Goal: Navigation & Orientation: Find specific page/section

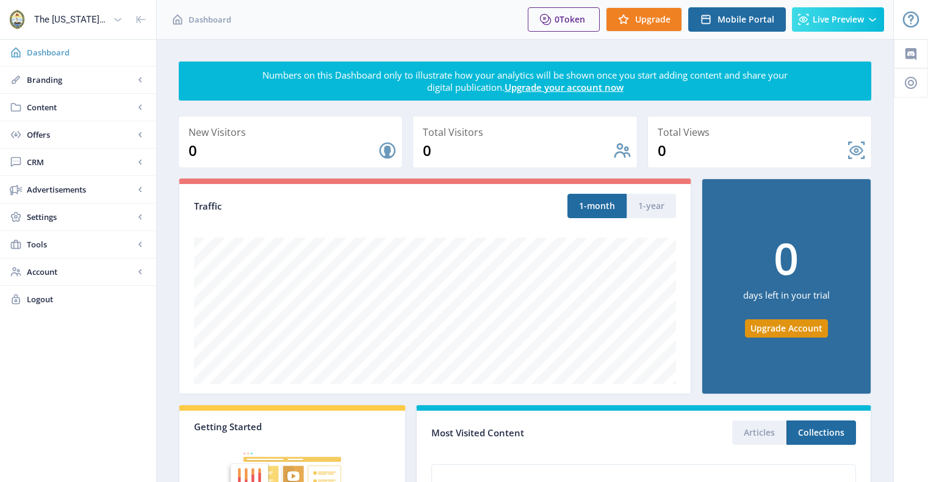
click at [51, 57] on span "Dashboard" at bounding box center [87, 52] width 120 height 12
click at [57, 53] on span "Dashboard" at bounding box center [87, 52] width 120 height 12
click at [56, 110] on span "Content" at bounding box center [80, 107] width 107 height 12
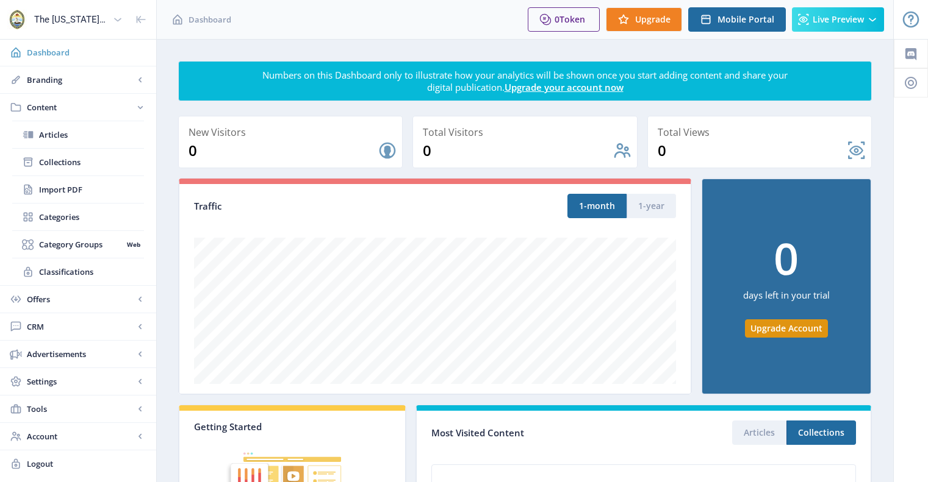
click at [39, 53] on span "Dashboard" at bounding box center [87, 52] width 120 height 12
click at [123, 15] on icon at bounding box center [118, 19] width 12 height 12
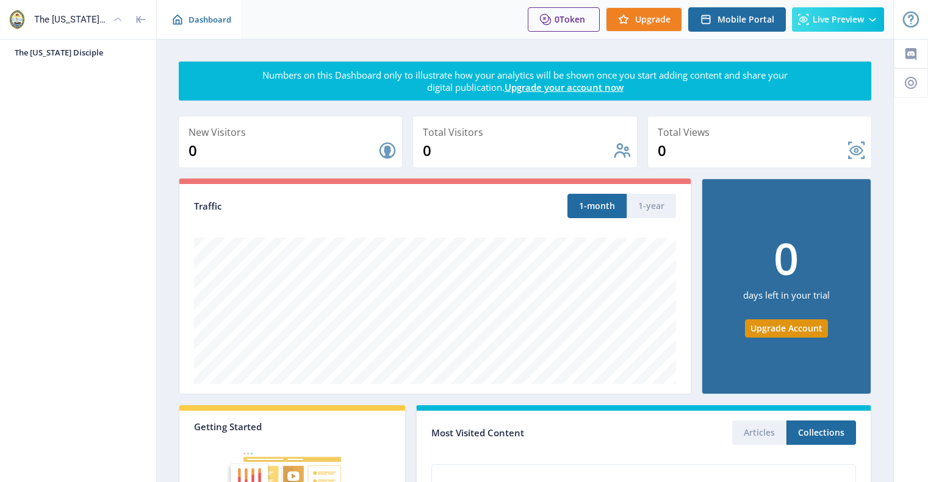
click at [183, 23] on icon at bounding box center [177, 19] width 12 height 12
click at [210, 16] on span "Dashboard" at bounding box center [209, 19] width 43 height 12
click at [7, 15] on img at bounding box center [17, 20] width 20 height 20
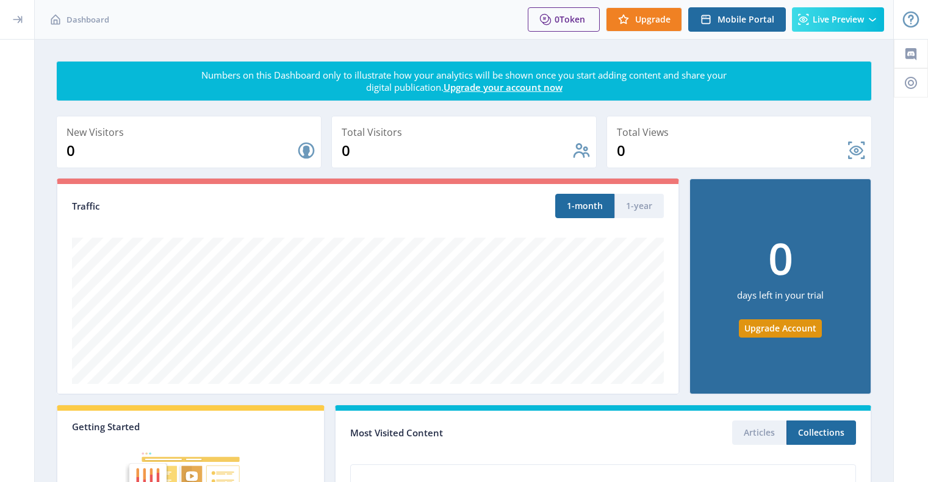
click at [14, 20] on icon at bounding box center [17, 19] width 12 height 12
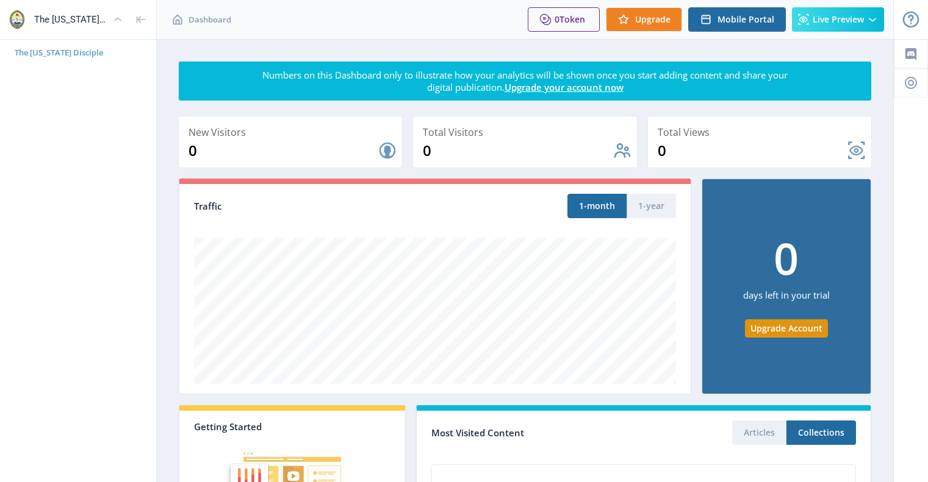
click at [27, 52] on span "The [US_STATE] Disciple" at bounding box center [83, 52] width 137 height 12
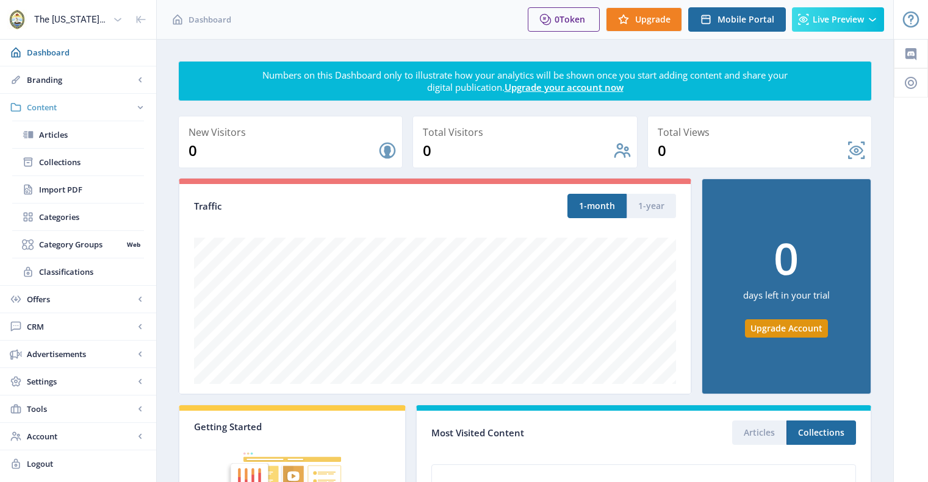
click at [28, 102] on span "Content" at bounding box center [80, 107] width 107 height 12
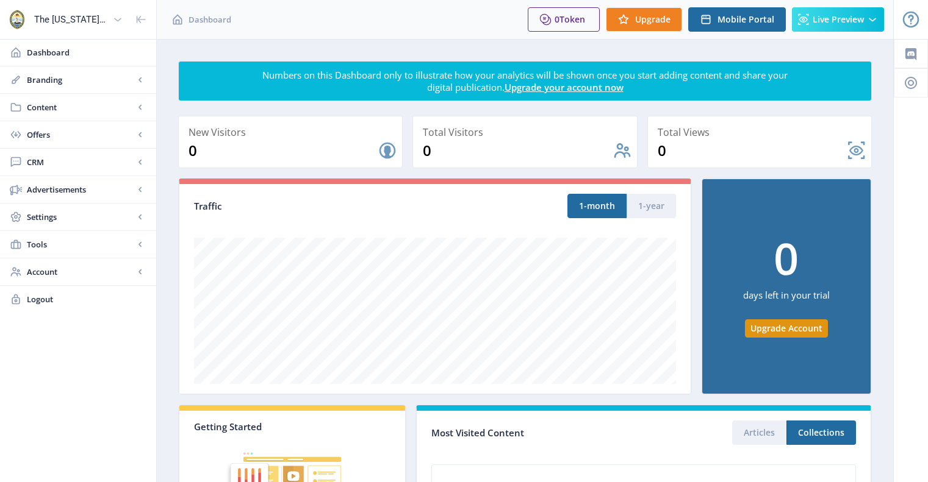
click at [28, 102] on span "Content" at bounding box center [80, 107] width 107 height 12
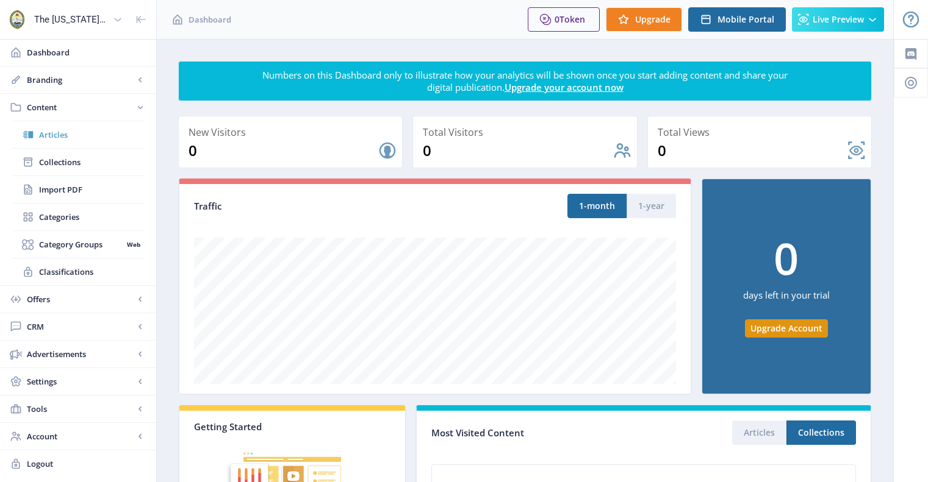
click at [48, 140] on span "Articles" at bounding box center [91, 135] width 105 height 12
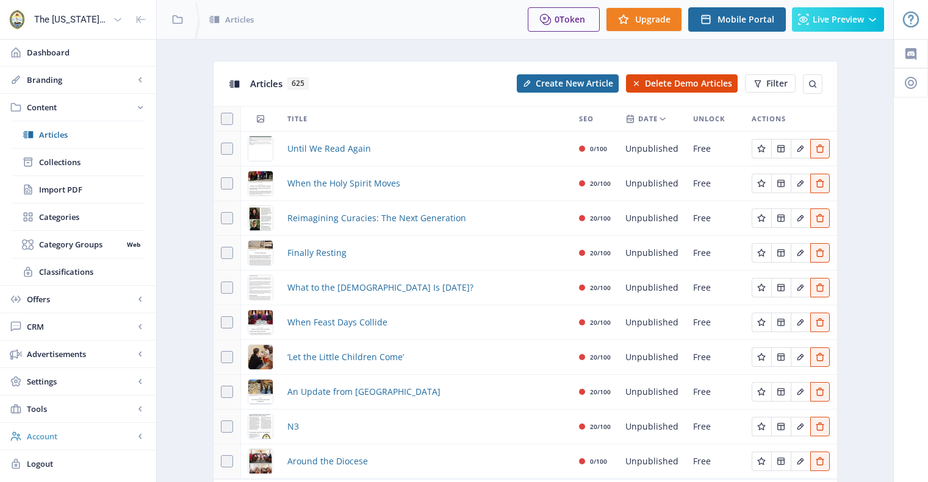
click at [69, 435] on span "Account" at bounding box center [80, 437] width 107 height 12
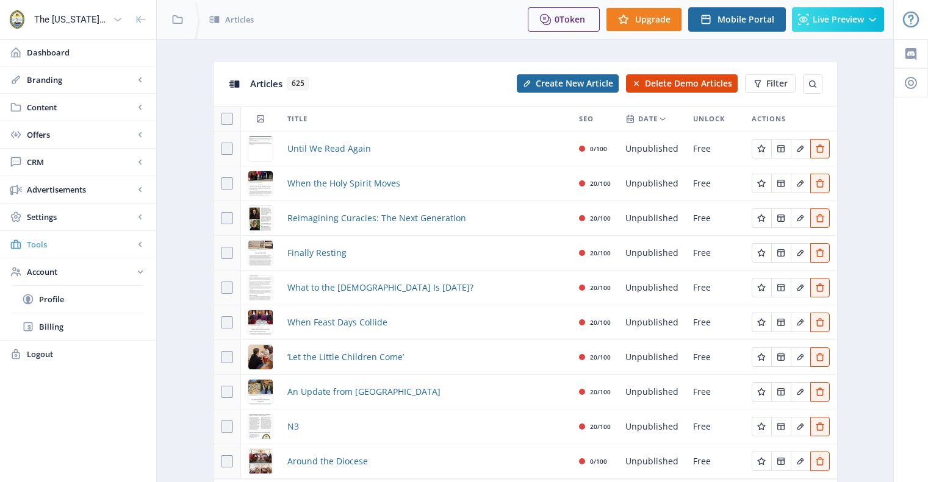
click at [52, 250] on span "Tools" at bounding box center [80, 245] width 107 height 12
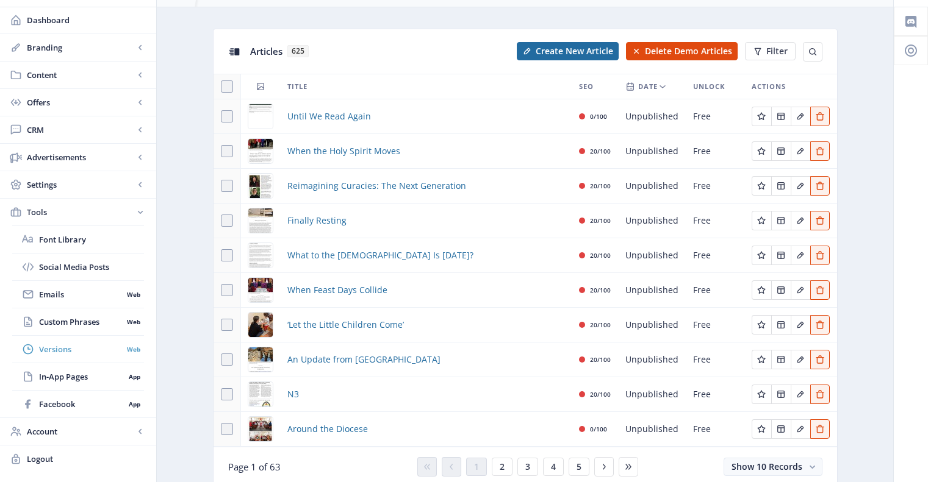
scroll to position [19, 0]
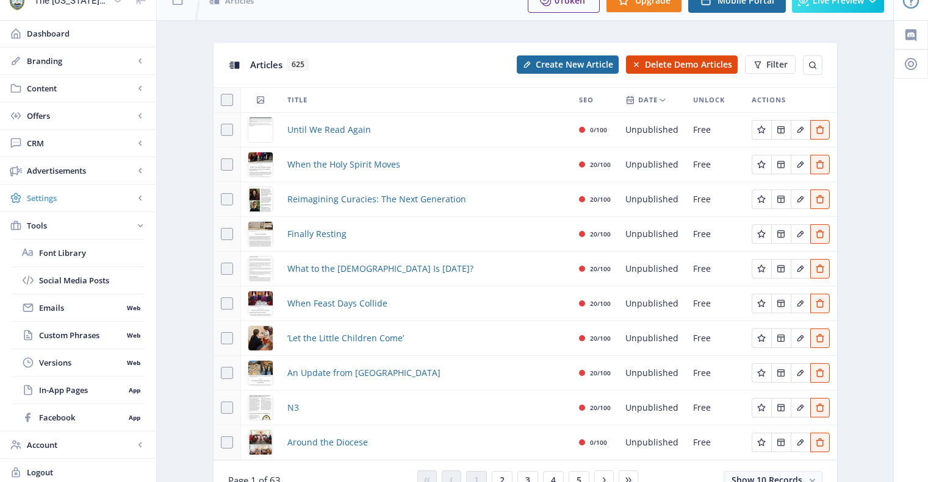
click at [55, 195] on span "Settings" at bounding box center [80, 198] width 107 height 12
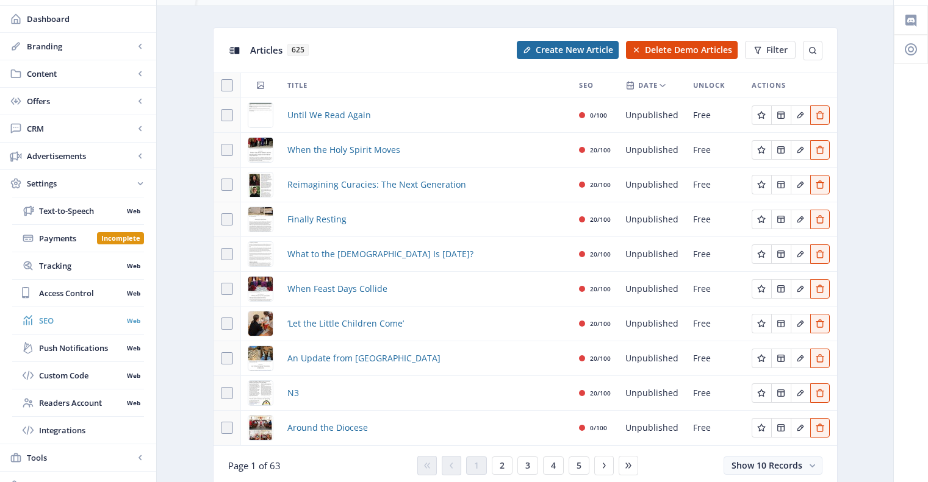
scroll to position [80, 0]
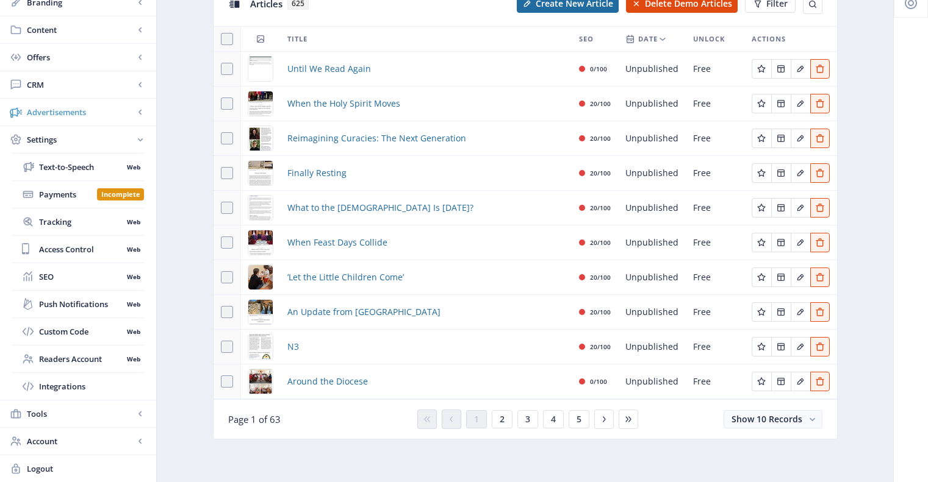
click at [65, 107] on span "Advertisements" at bounding box center [80, 112] width 107 height 12
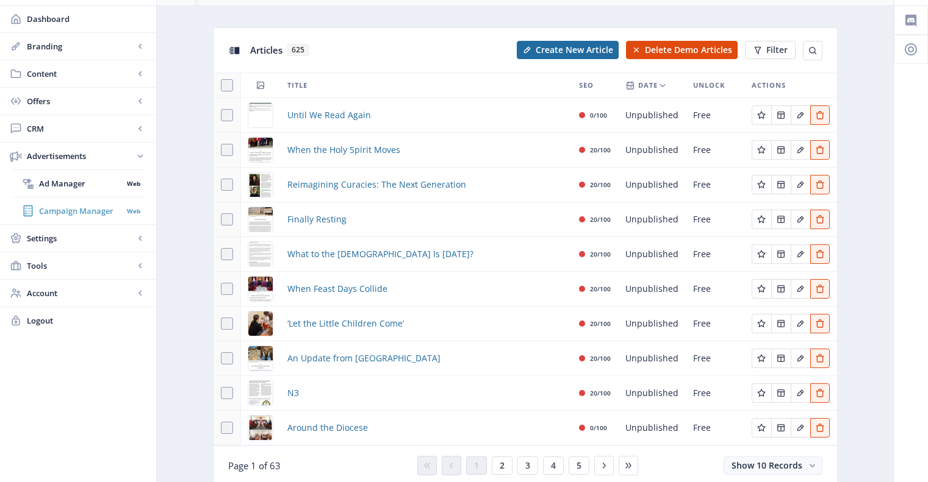
scroll to position [19, 0]
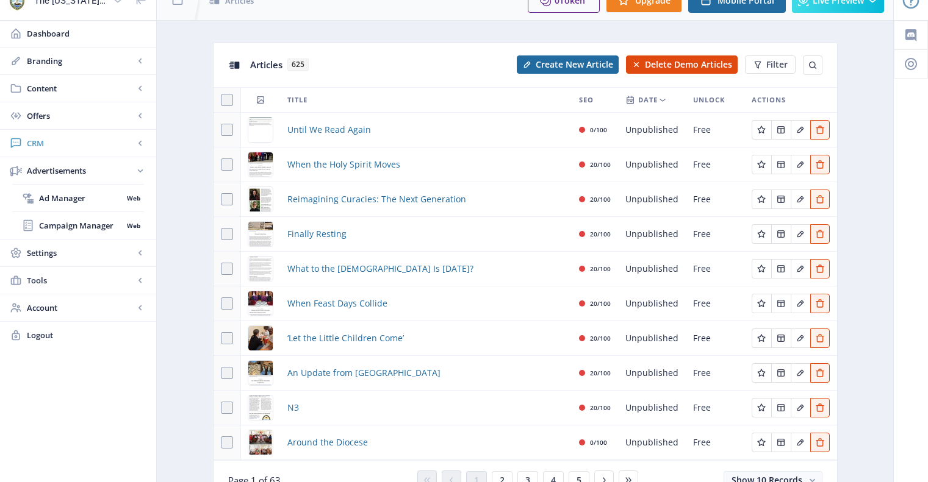
click at [59, 142] on span "CRM" at bounding box center [80, 143] width 107 height 12
click at [51, 115] on span "Offers" at bounding box center [80, 116] width 107 height 12
click at [46, 84] on span "Content" at bounding box center [80, 88] width 107 height 12
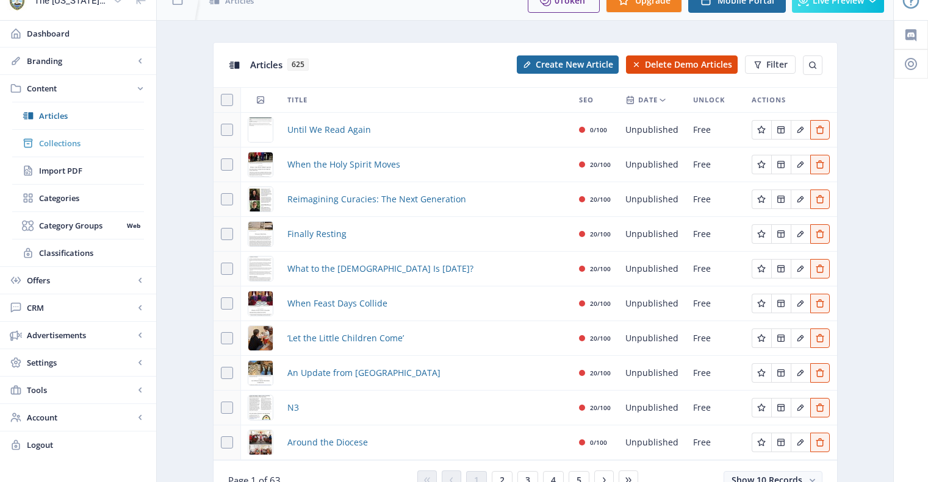
click at [60, 145] on span "Collections" at bounding box center [91, 143] width 105 height 12
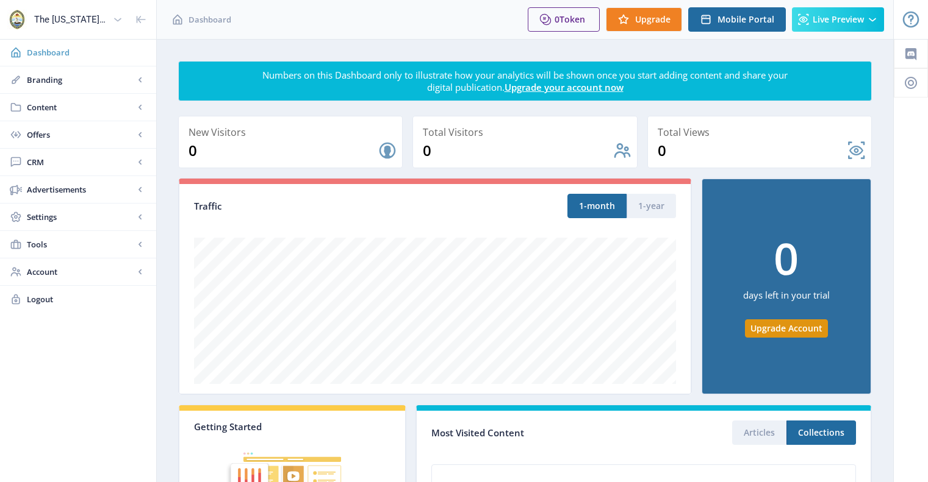
click at [65, 48] on span "Dashboard" at bounding box center [87, 52] width 120 height 12
click at [51, 54] on span "Dashboard" at bounding box center [87, 52] width 120 height 12
click at [898, 316] on div at bounding box center [911, 411] width 34 height 745
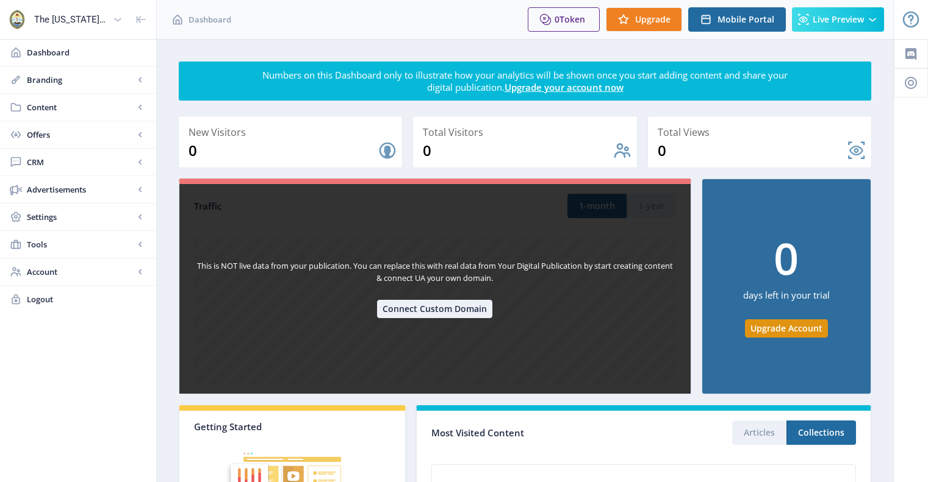
click at [623, 199] on div "This is NOT live data from your publication. You can replace this with real dat…" at bounding box center [435, 286] width 514 height 217
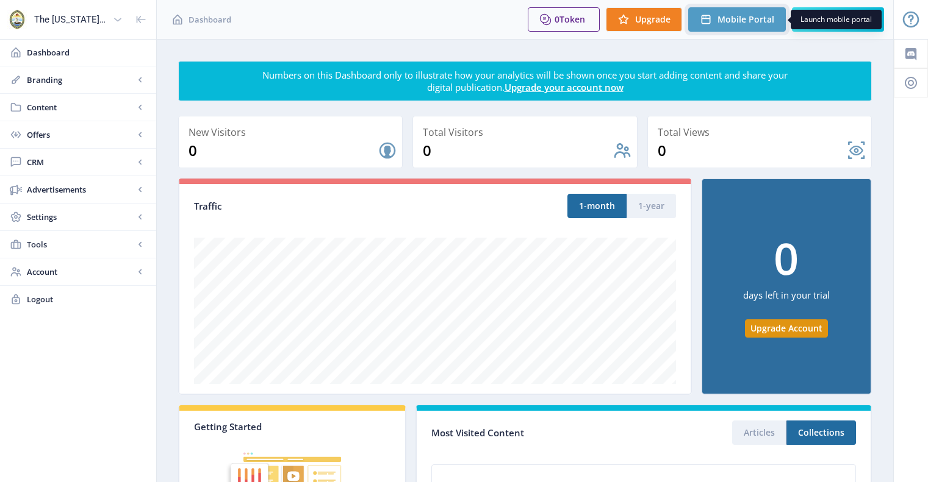
click at [722, 20] on span "Mobile Portal" at bounding box center [745, 20] width 57 height 10
